Goal: Task Accomplishment & Management: Complete application form

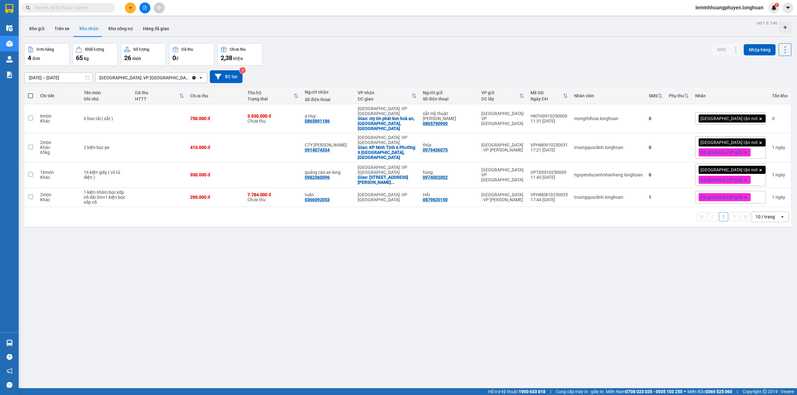
click at [145, 236] on section "Kết quả tìm kiếm ( 0 ) Bộ lọc No Data leminhhoangphuyen.longhoan 1 Điều hành xe…" at bounding box center [398, 197] width 797 height 395
click at [746, 116] on icon at bounding box center [748, 118] width 4 height 4
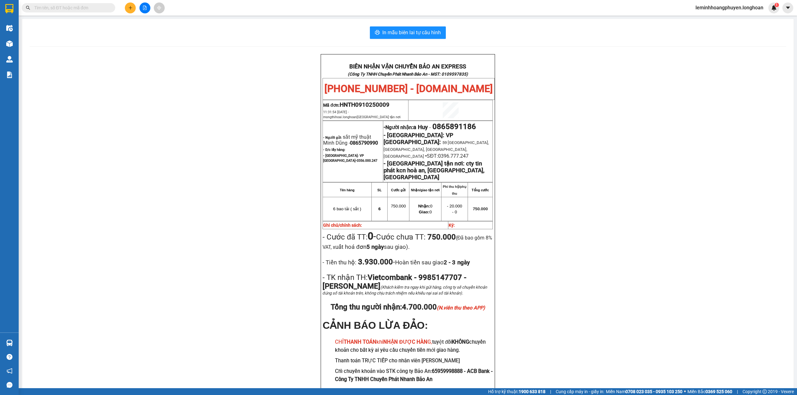
click at [397, 41] on div "In mẫu biên lai tự cấu hình BIÊN NHẬN VẬN CHUYỂN BẢO AN EXPRESS (Công Ty TNHH C…" at bounding box center [407, 218] width 771 height 399
click at [427, 35] on span "In mẫu biên lai tự cấu hình" at bounding box center [411, 33] width 58 height 8
click at [89, 231] on div "BIÊN NHẬN VẬN CHUYỂN BẢO AN EXPRESS (Công Ty TNHH Chuyển Phát Nhanh Bảo An - MS…" at bounding box center [408, 232] width 756 height 357
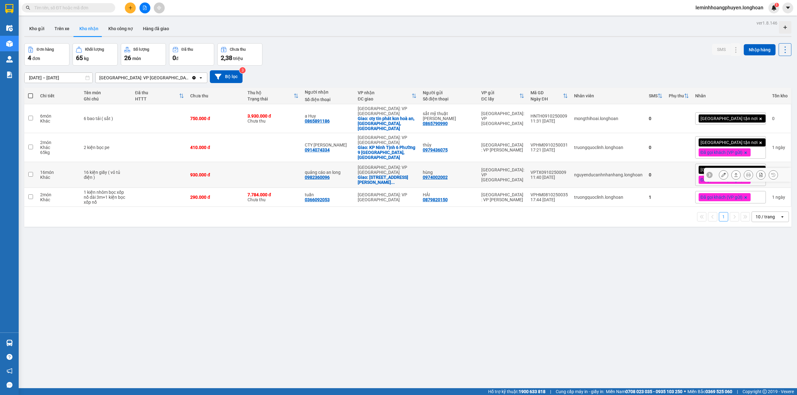
click at [28, 172] on input "checkbox" at bounding box center [30, 174] width 5 height 5
checkbox input "true"
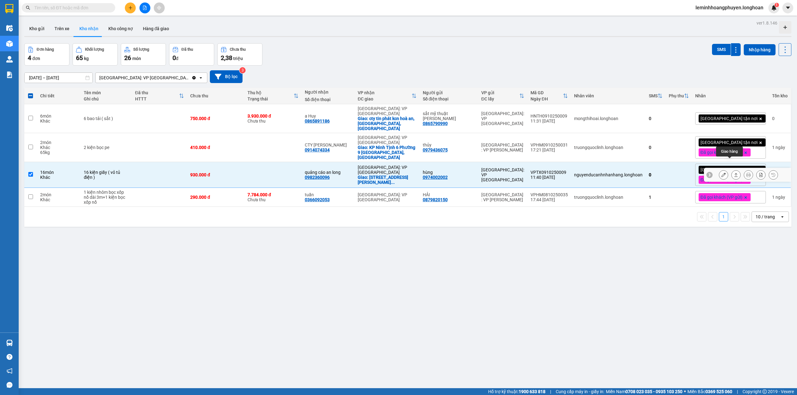
click at [733, 173] on icon at bounding box center [735, 175] width 4 height 4
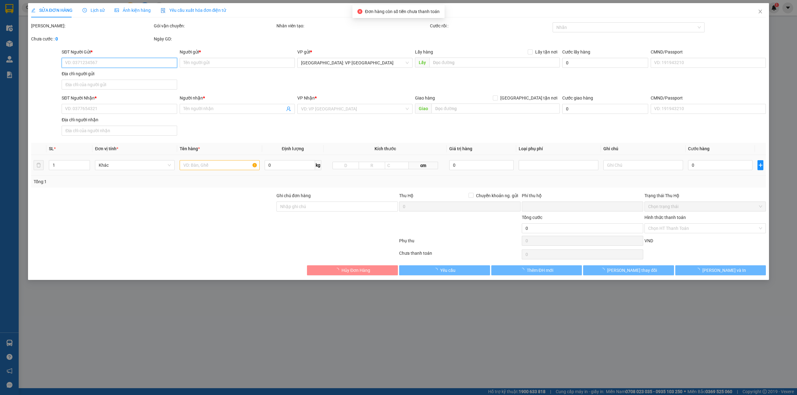
type input "0974002002"
type input "hùng"
type input "21 le van [PERSON_NAME]"
type input "0982360096"
type input "quảng cáo an long"
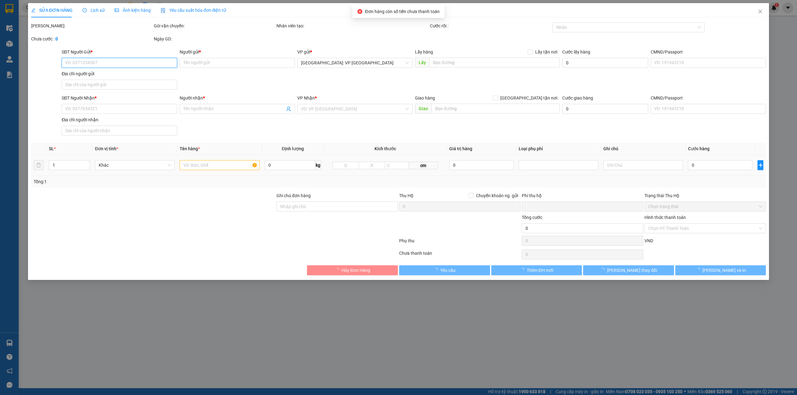
checkbox input "true"
type input "[STREET_ADDRESS][PERSON_NAME] , [GEOGRAPHIC_DATA] , [GEOGRAPHIC_DATA]"
type input "nhận nguyên kiện bể vỡ không đền"
type input "0"
type input "930.000"
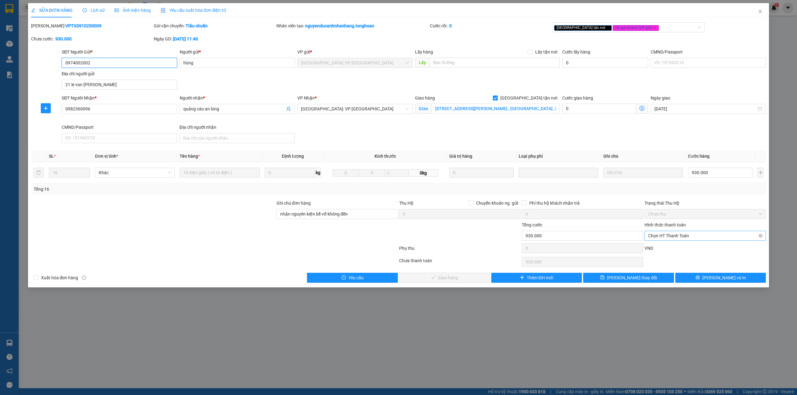
click at [686, 239] on span "Chọn HT Thanh Toán" at bounding box center [705, 235] width 114 height 9
click at [668, 250] on div "Tại văn phòng" at bounding box center [705, 249] width 114 height 7
type input "0"
click at [458, 280] on span "[PERSON_NAME] và Giao hàng" at bounding box center [448, 277] width 60 height 7
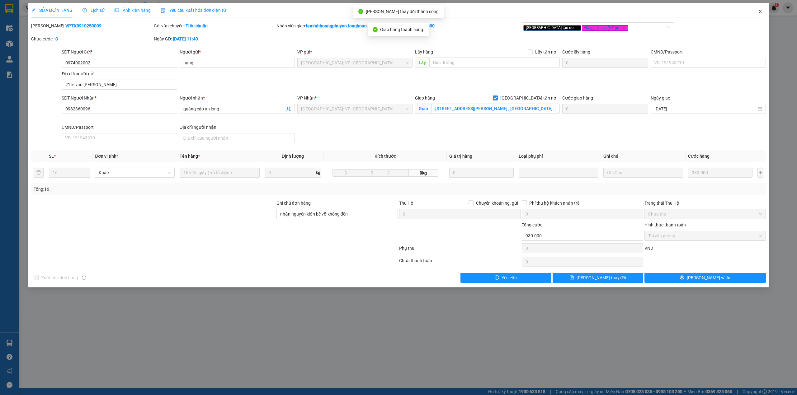
click at [761, 9] on icon "close" at bounding box center [759, 11] width 5 height 5
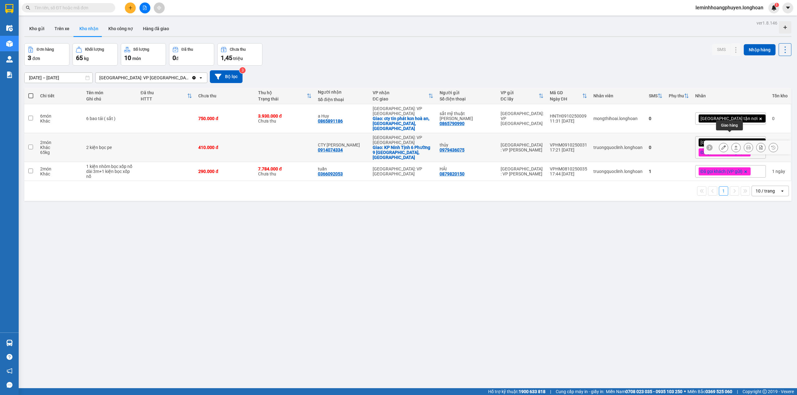
click at [733, 145] on icon at bounding box center [735, 147] width 4 height 4
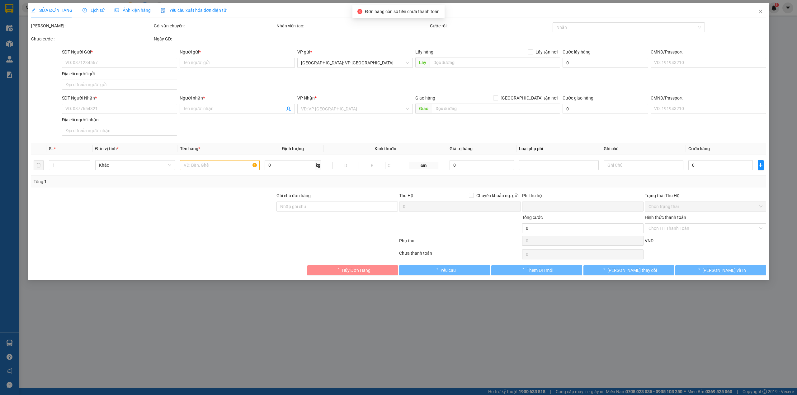
type input "0979436075"
type input "thủy"
type input "0914074334"
type input "CTY [PERSON_NAME]"
checkbox input "true"
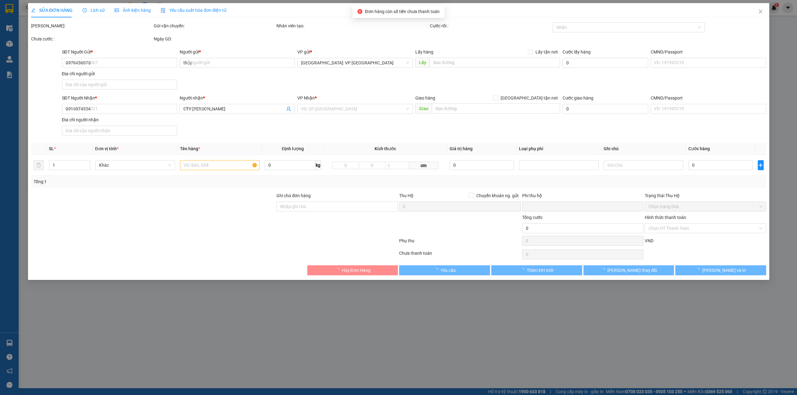
type input "KP Ninh Tịnh 6 Phường 9 [GEOGRAPHIC_DATA],[GEOGRAPHIC_DATA]"
type input "0"
type input "410.000"
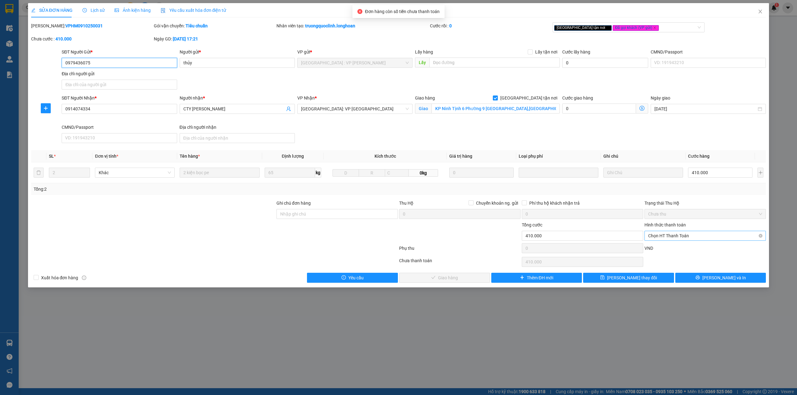
click at [713, 239] on span "Chọn HT Thanh Toán" at bounding box center [705, 235] width 114 height 9
click at [681, 248] on div "Tại văn phòng" at bounding box center [705, 249] width 114 height 7
type input "0"
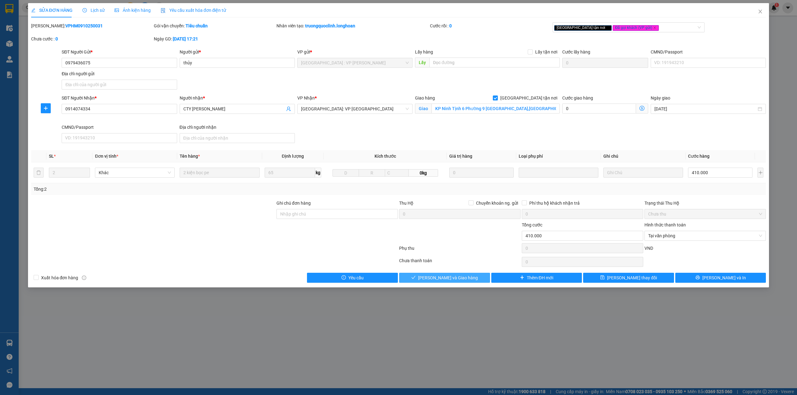
click at [448, 274] on button "[PERSON_NAME] và Giao hàng" at bounding box center [444, 278] width 91 height 10
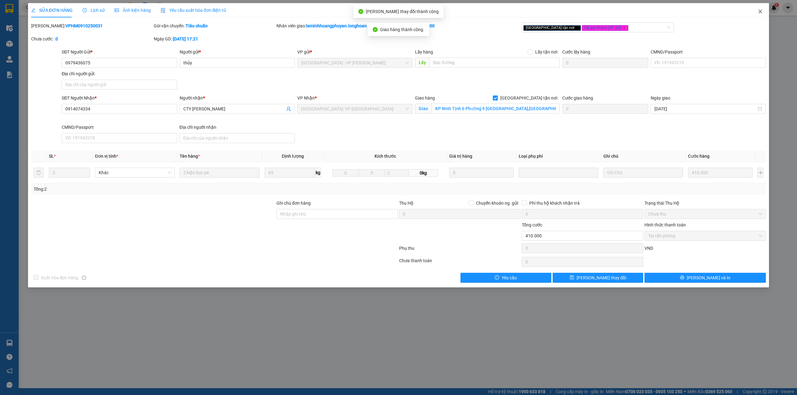
click at [757, 9] on icon "close" at bounding box center [759, 11] width 5 height 5
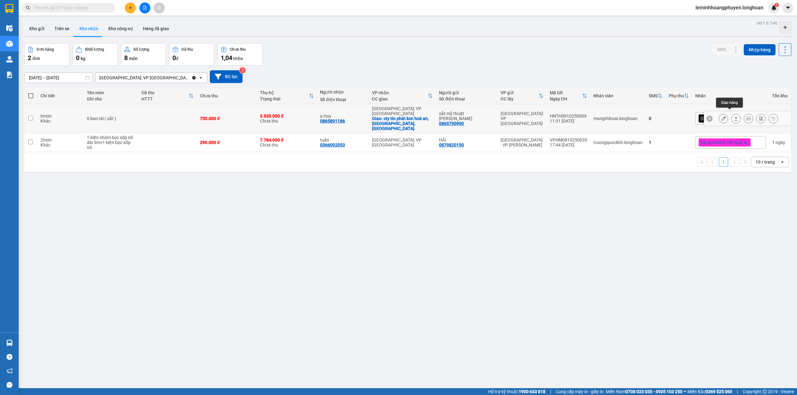
click at [733, 116] on icon at bounding box center [735, 118] width 4 height 4
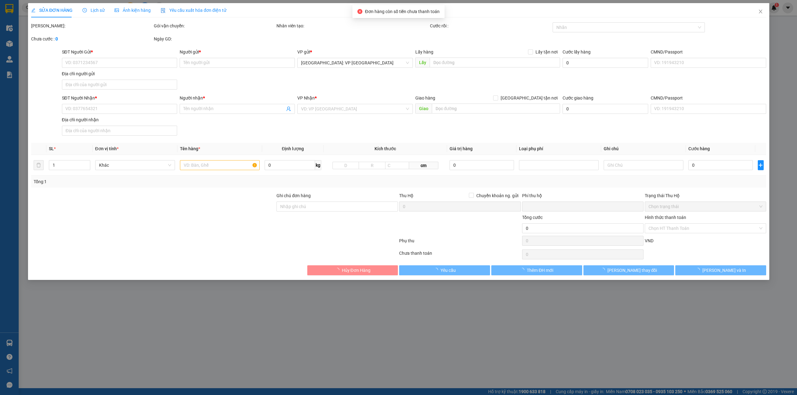
type input "0865790990"
type input "sắt mỹ thuật [PERSON_NAME]"
type input "0865891186"
type input "a Huy"
checkbox input "true"
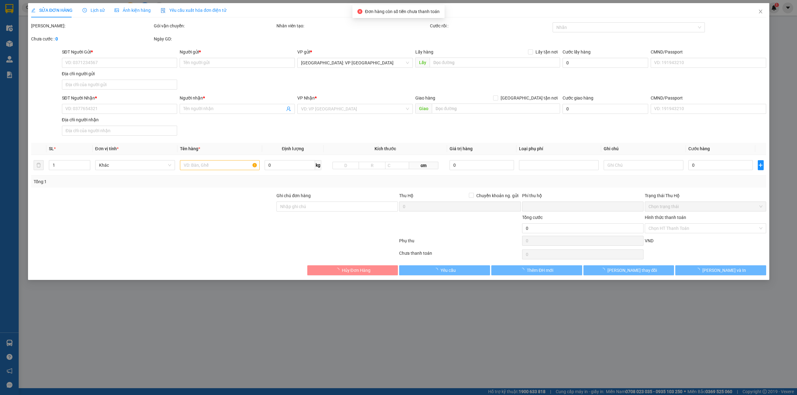
type input "cty tin phát kcn hoà an, [GEOGRAPHIC_DATA], [GEOGRAPHIC_DATA]"
type input "750.000"
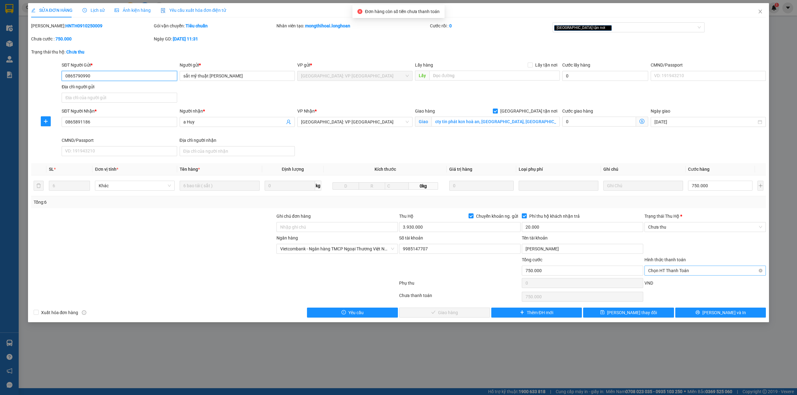
click at [689, 270] on span "Chọn HT Thanh Toán" at bounding box center [705, 270] width 114 height 9
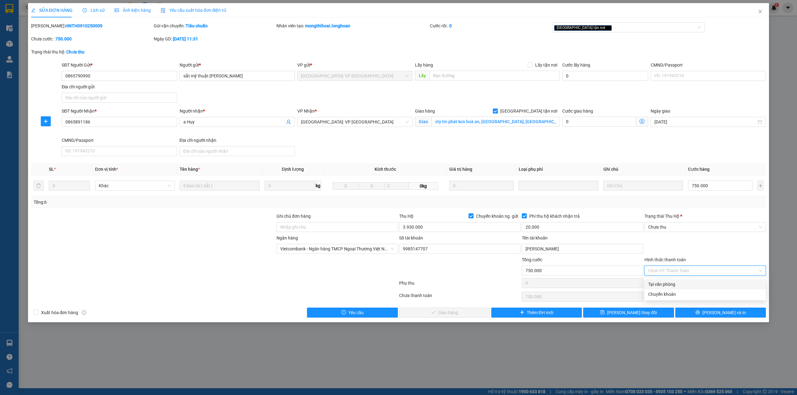
click at [670, 282] on div "Tại văn phòng" at bounding box center [705, 284] width 114 height 7
type input "0"
click at [708, 228] on span "Chưa thu" at bounding box center [705, 226] width 114 height 9
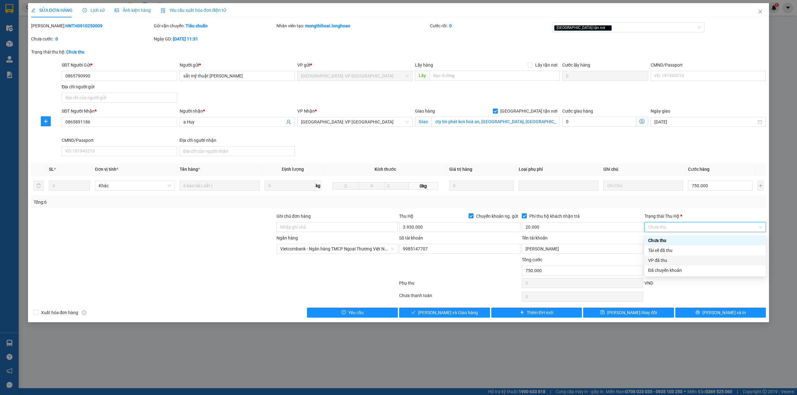
click at [665, 258] on div "VP đã thu" at bounding box center [705, 260] width 114 height 7
click at [428, 315] on button "[PERSON_NAME] và Giao hàng" at bounding box center [444, 313] width 91 height 10
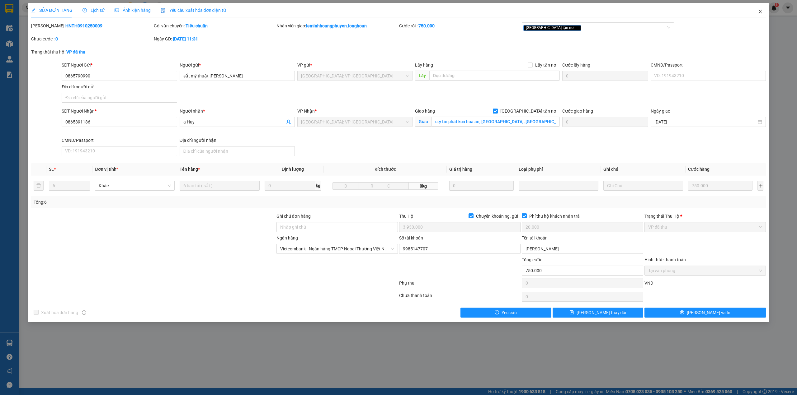
click at [763, 9] on span "Close" at bounding box center [759, 11] width 17 height 17
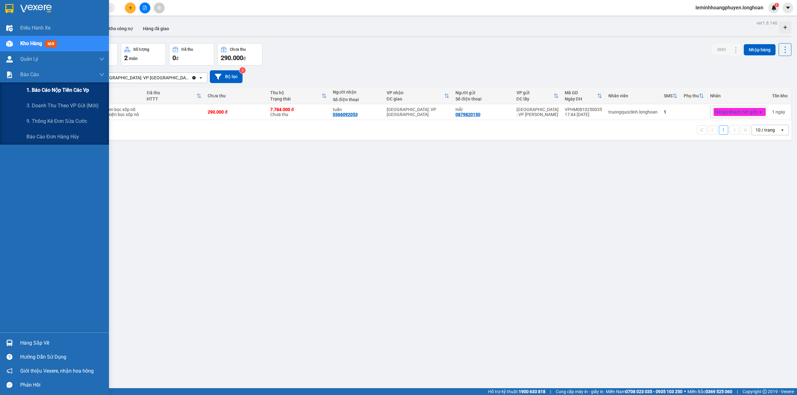
click at [53, 88] on span "1. Báo cáo nộp tiền các vp" at bounding box center [57, 90] width 63 height 8
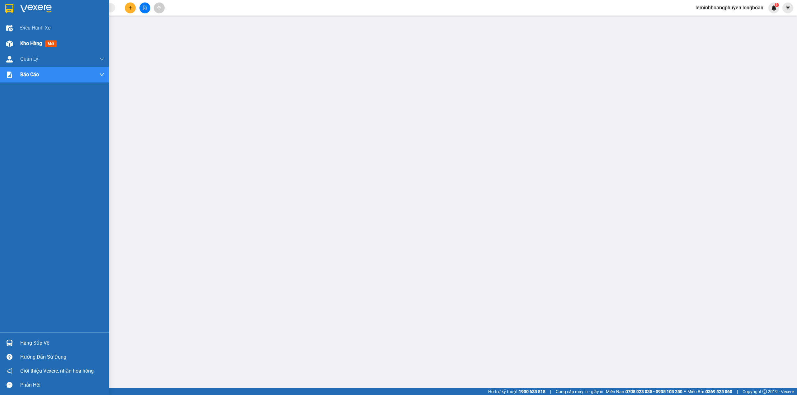
click at [42, 44] on span "Kho hàng" at bounding box center [31, 43] width 22 height 6
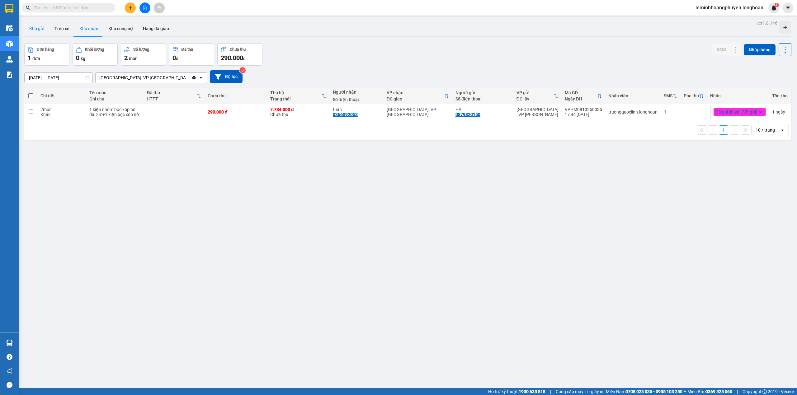
click at [43, 30] on button "Kho gửi" at bounding box center [36, 28] width 25 height 15
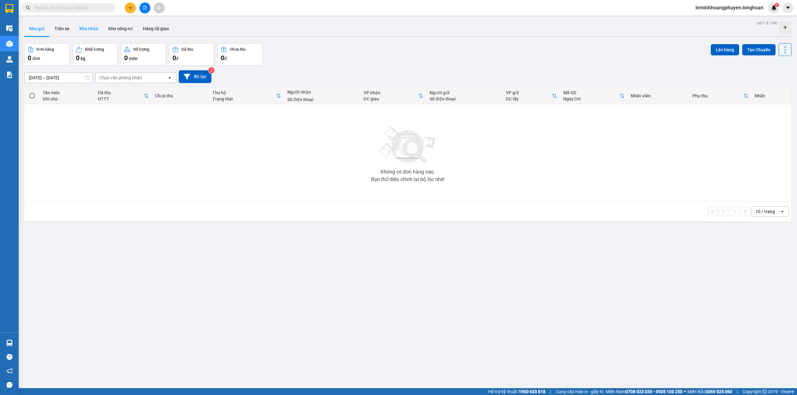
click at [81, 29] on button "Kho nhận" at bounding box center [88, 28] width 29 height 15
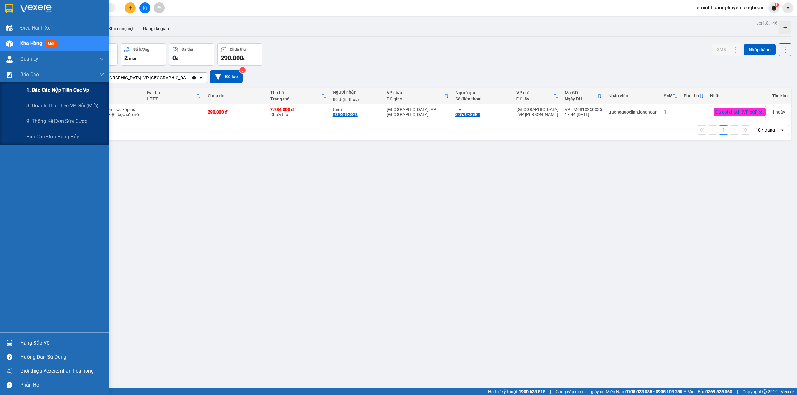
click at [78, 96] on div "1. Báo cáo nộp tiền các vp" at bounding box center [65, 90] width 78 height 16
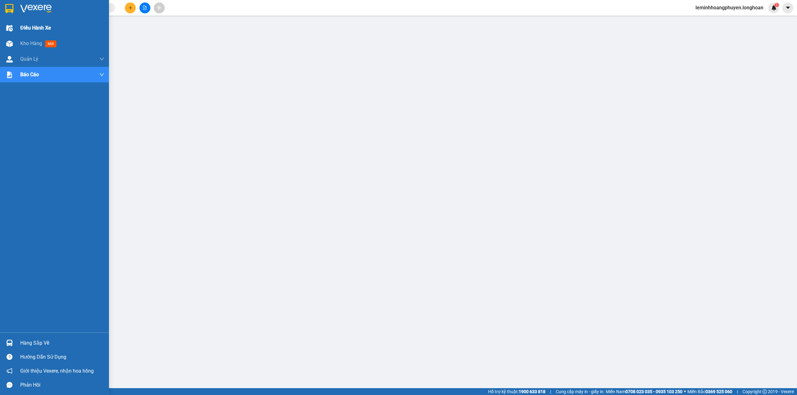
click at [37, 33] on div "Điều hành xe" at bounding box center [62, 28] width 84 height 16
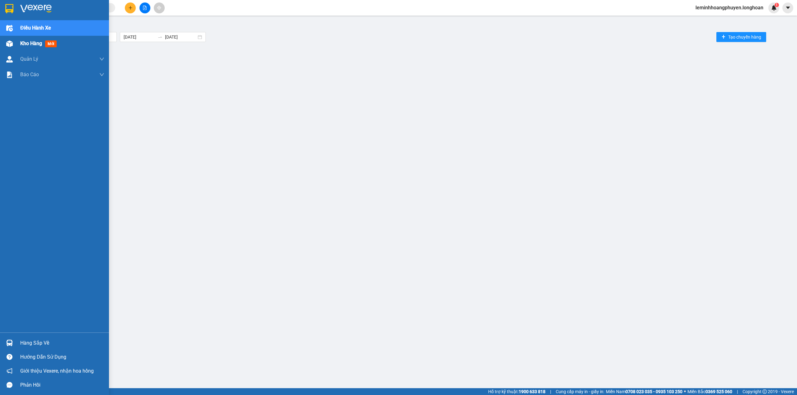
click at [31, 41] on span "Kho hàng" at bounding box center [31, 43] width 22 height 6
